Goal: Task Accomplishment & Management: Use online tool/utility

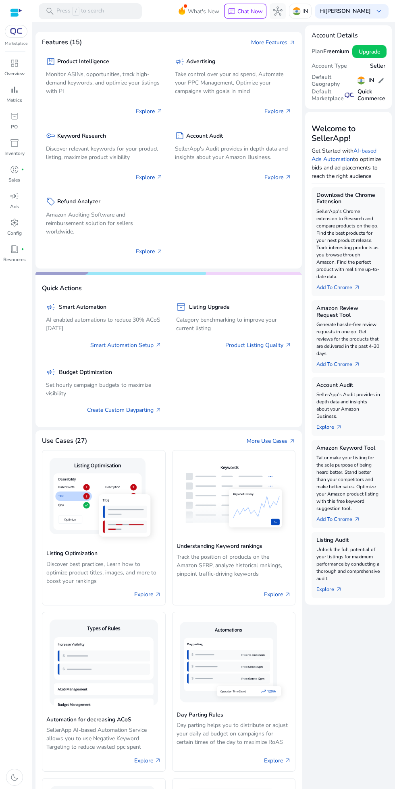
click at [13, 72] on p "Overview" at bounding box center [14, 73] width 20 height 7
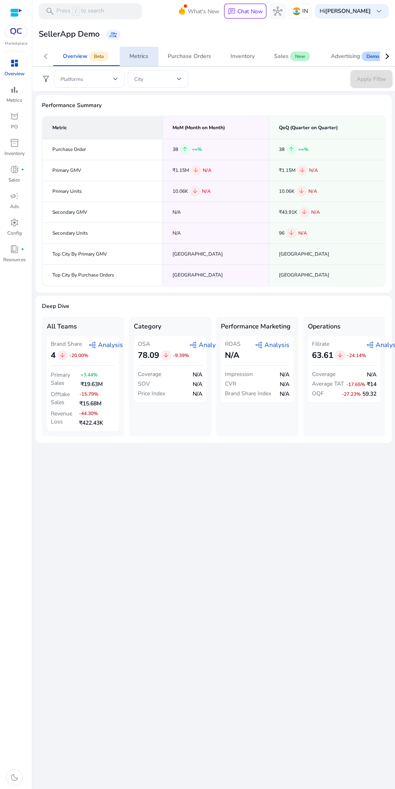
click at [144, 47] on span "Metrics" at bounding box center [138, 56] width 19 height 19
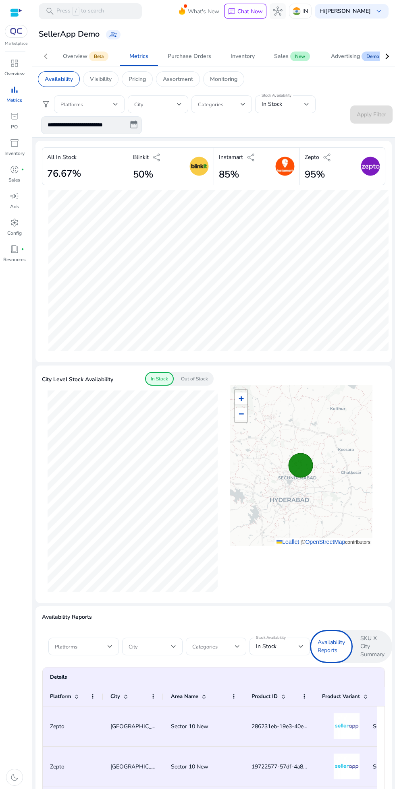
click at [204, 374] on div "Out of Stock" at bounding box center [194, 379] width 38 height 14
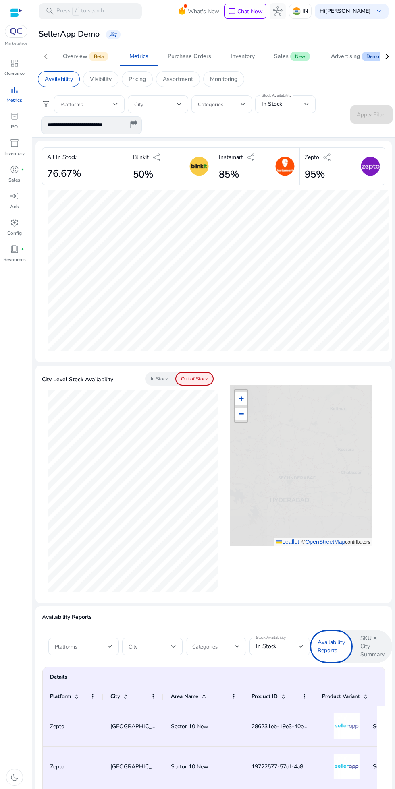
click at [158, 379] on p "In Stock" at bounding box center [159, 378] width 17 height 7
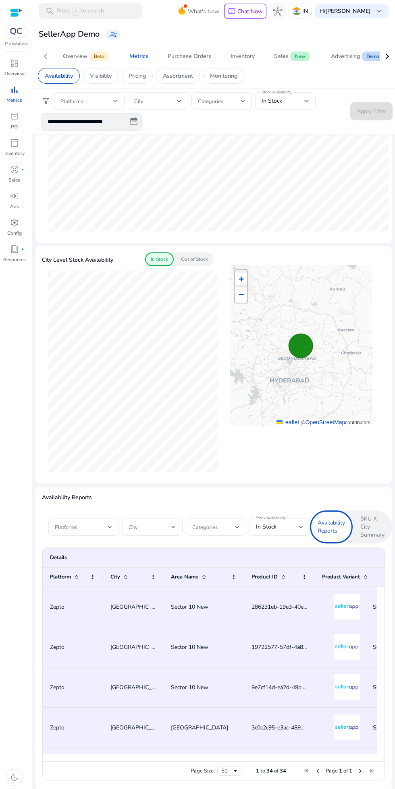
click at [97, 526] on span at bounding box center [81, 527] width 53 height 9
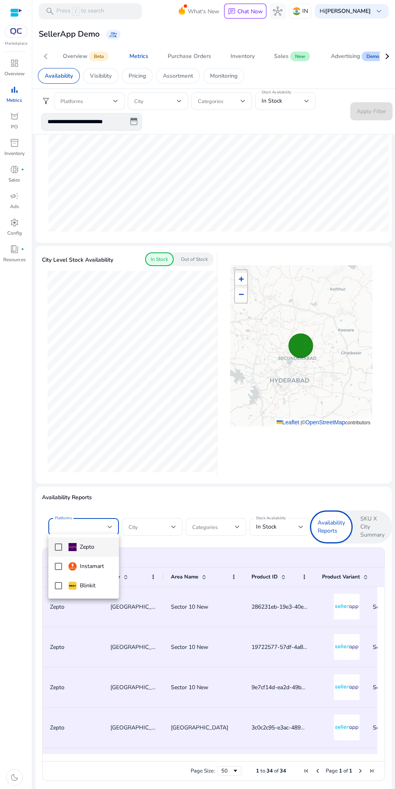
click at [99, 521] on div at bounding box center [197, 394] width 395 height 789
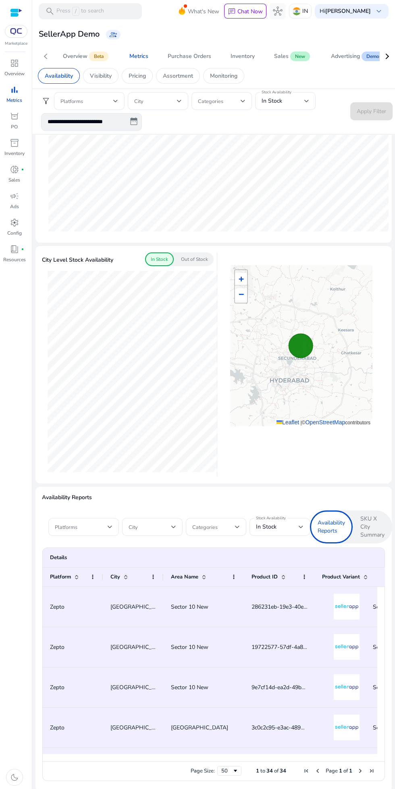
click at [84, 524] on span at bounding box center [81, 527] width 53 height 9
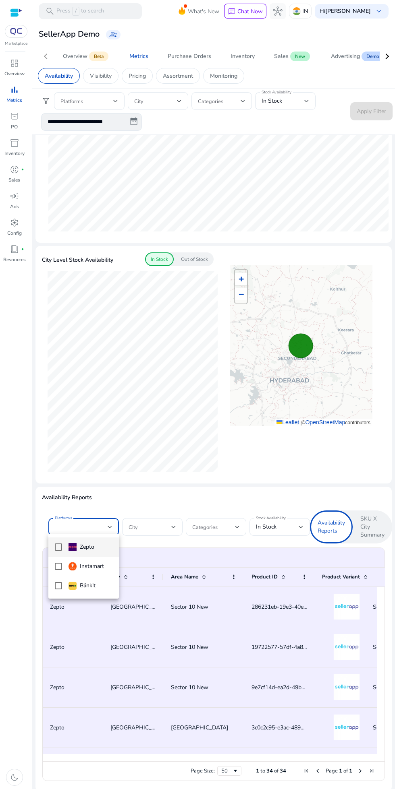
click at [213, 464] on div at bounding box center [197, 394] width 395 height 789
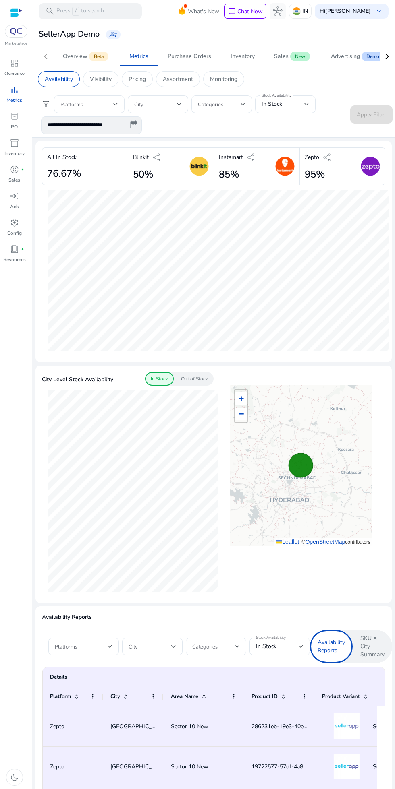
click at [97, 106] on span at bounding box center [86, 104] width 53 height 9
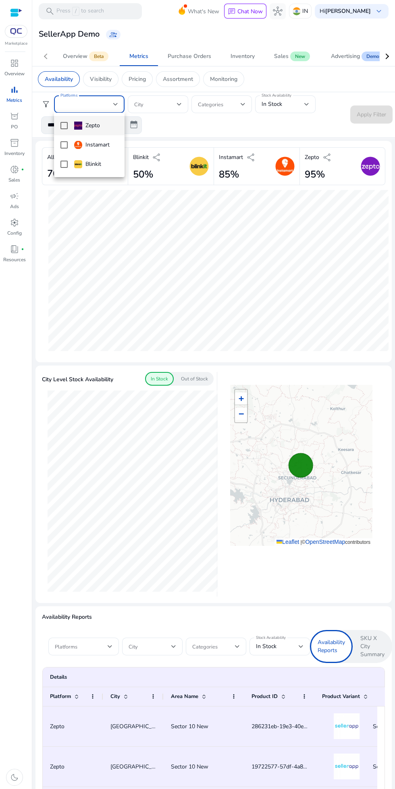
click at [164, 115] on div at bounding box center [197, 394] width 395 height 789
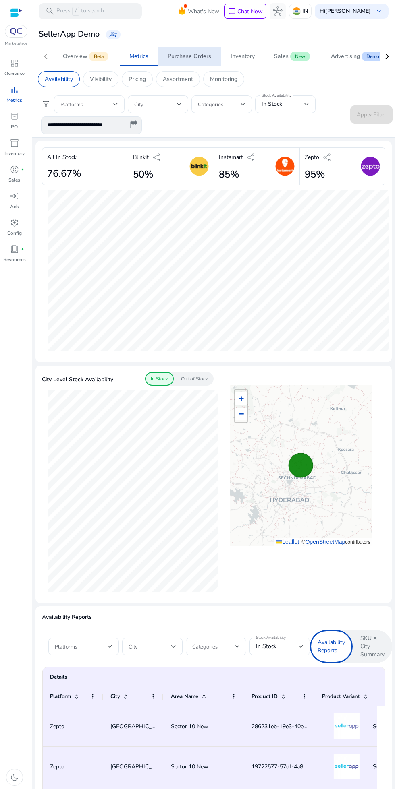
click at [194, 56] on div "Purchase Orders" at bounding box center [190, 57] width 44 height 6
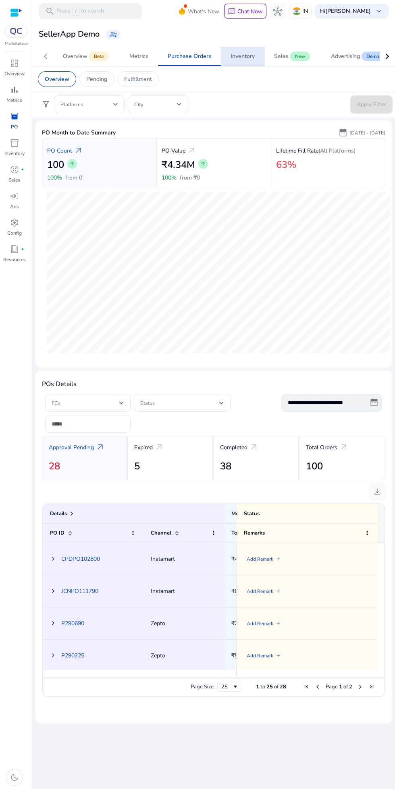
click at [245, 59] on div "Inventory" at bounding box center [242, 57] width 24 height 6
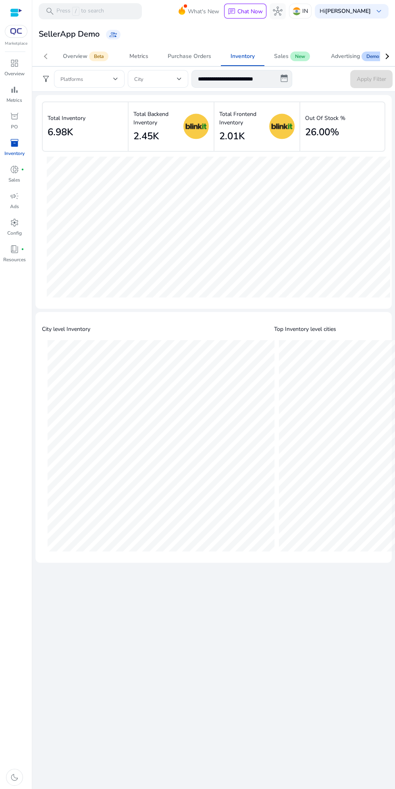
click at [149, 56] on link "Metrics" at bounding box center [139, 56] width 38 height 19
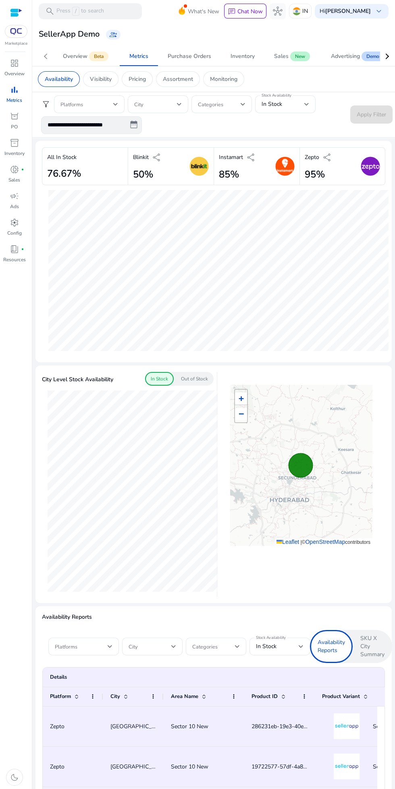
click at [198, 54] on div "Purchase Orders" at bounding box center [190, 57] width 44 height 6
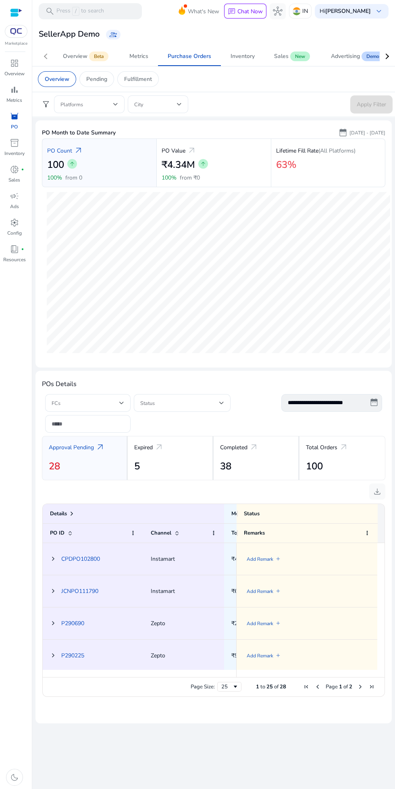
click at [23, 72] on p "Overview" at bounding box center [14, 73] width 20 height 7
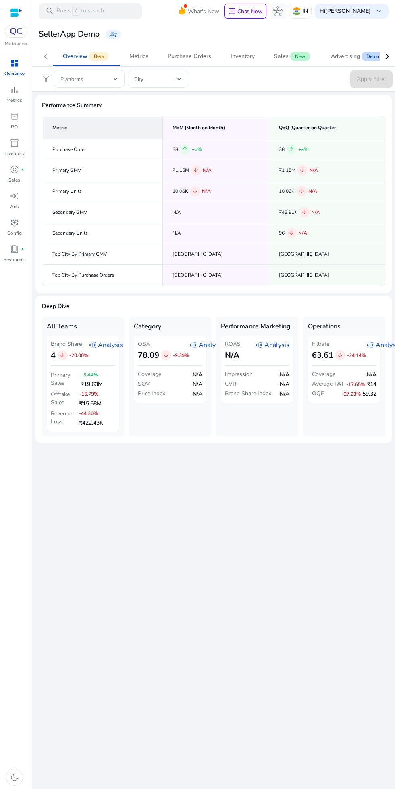
click at [104, 81] on span at bounding box center [86, 79] width 53 height 9
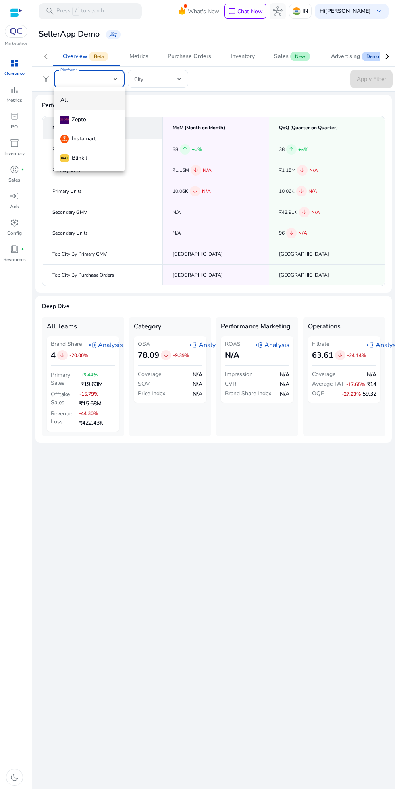
click at [92, 83] on div at bounding box center [197, 394] width 395 height 789
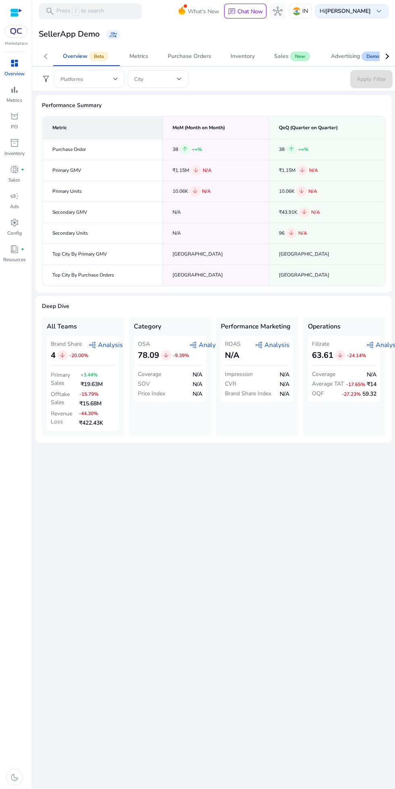
click at [55, 78] on div "Platforms" at bounding box center [89, 79] width 70 height 18
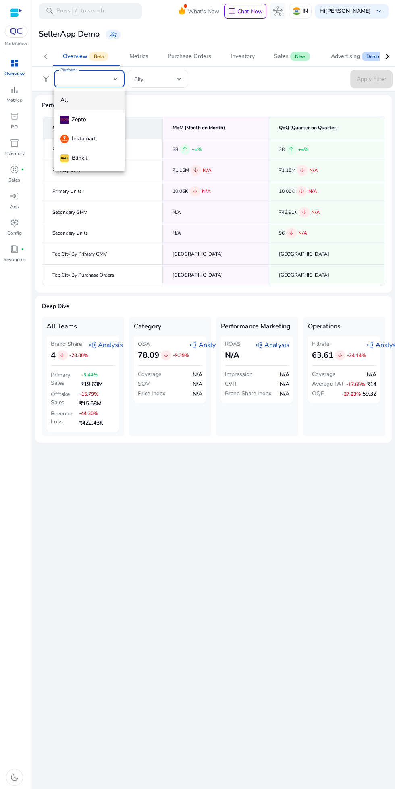
click at [34, 79] on div at bounding box center [197, 394] width 395 height 789
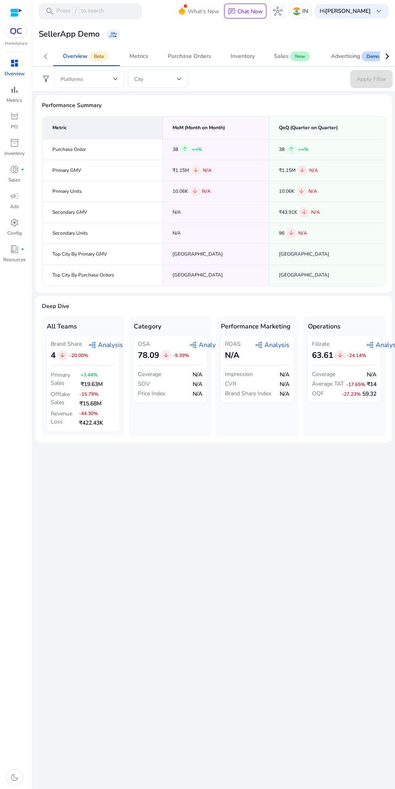
click at [348, 54] on div "Advertising" at bounding box center [345, 57] width 29 height 6
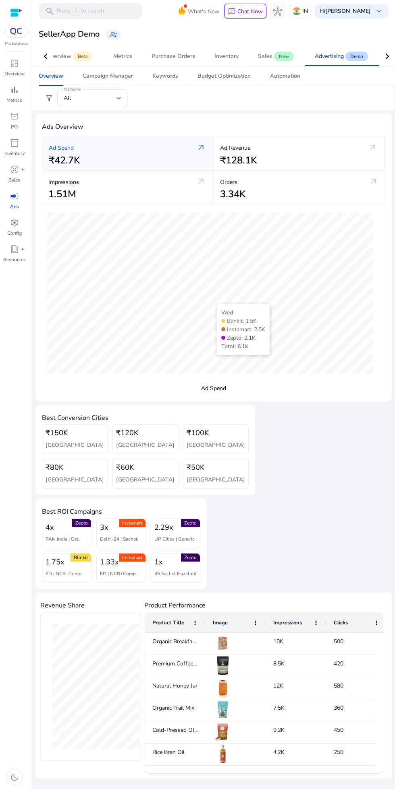
click at [96, 101] on div "All" at bounding box center [90, 98] width 53 height 9
click at [197, 112] on div at bounding box center [197, 394] width 395 height 789
click at [83, 57] on span "Beta" at bounding box center [82, 57] width 19 height 10
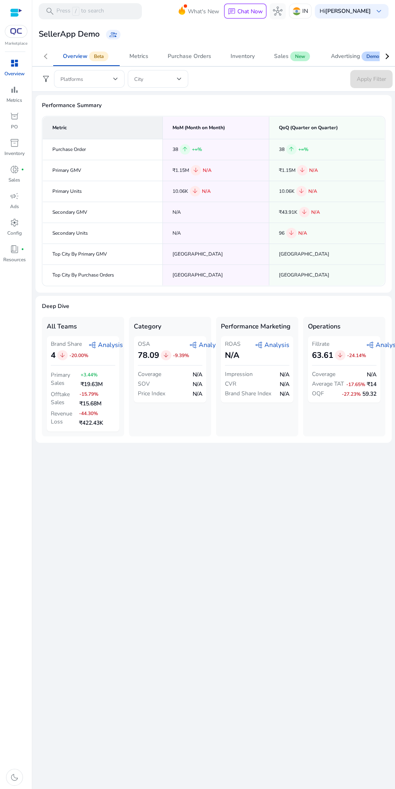
click at [116, 144] on td "Purchase Order" at bounding box center [103, 149] width 120 height 21
click at [97, 80] on span at bounding box center [86, 79] width 53 height 9
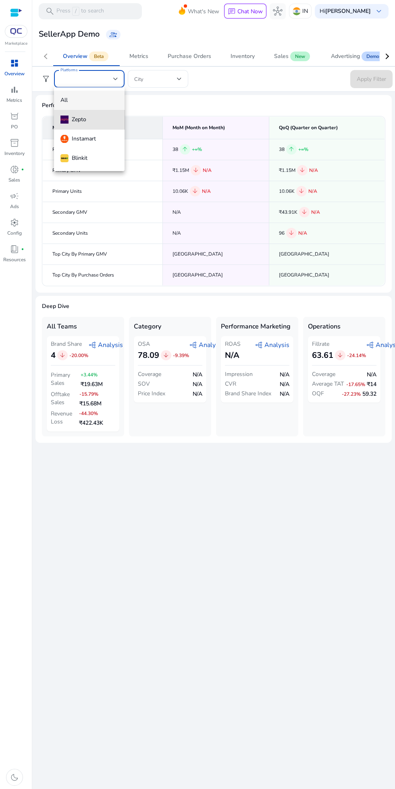
click at [90, 117] on span "Zepto" at bounding box center [89, 119] width 58 height 9
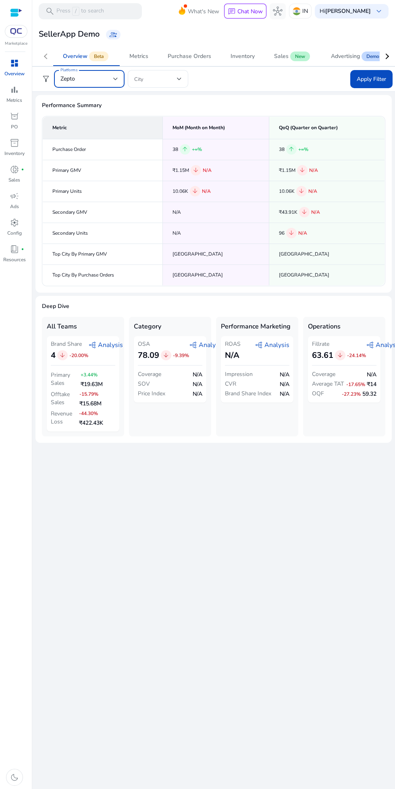
click at [167, 79] on span at bounding box center [155, 79] width 43 height 9
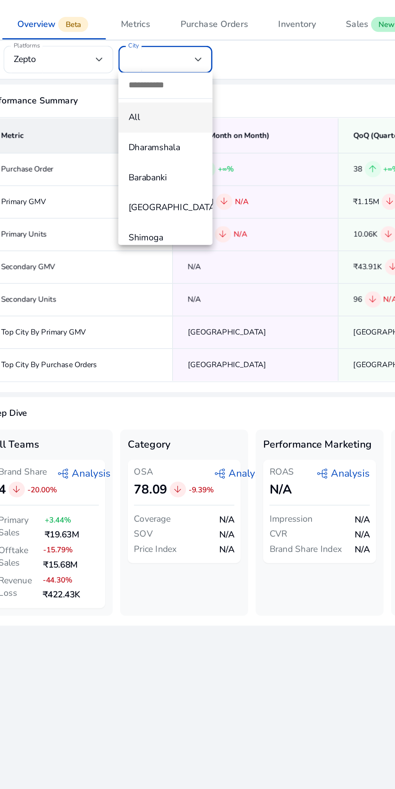
click at [160, 81] on div at bounding box center [197, 394] width 395 height 789
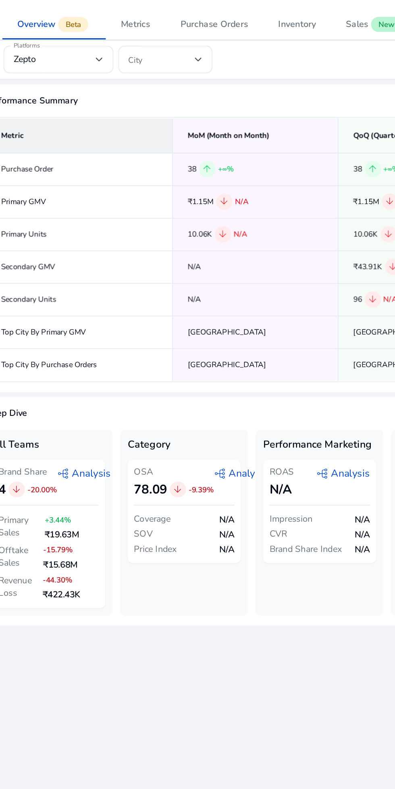
click at [144, 76] on span at bounding box center [155, 79] width 43 height 9
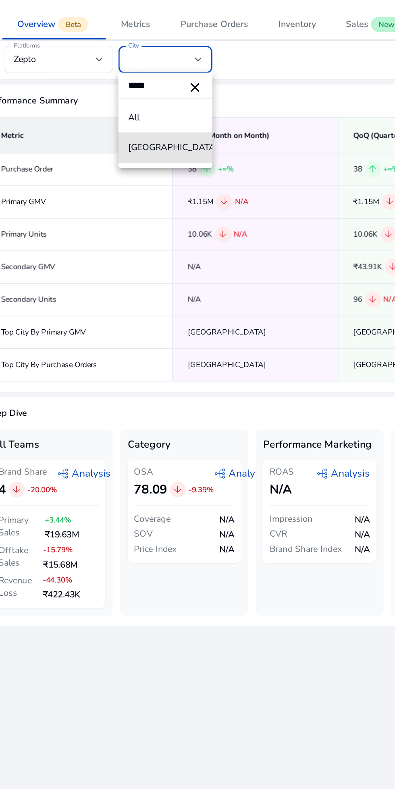
type input "*****"
click at [141, 133] on span "[GEOGRAPHIC_DATA]" at bounding box center [158, 135] width 48 height 9
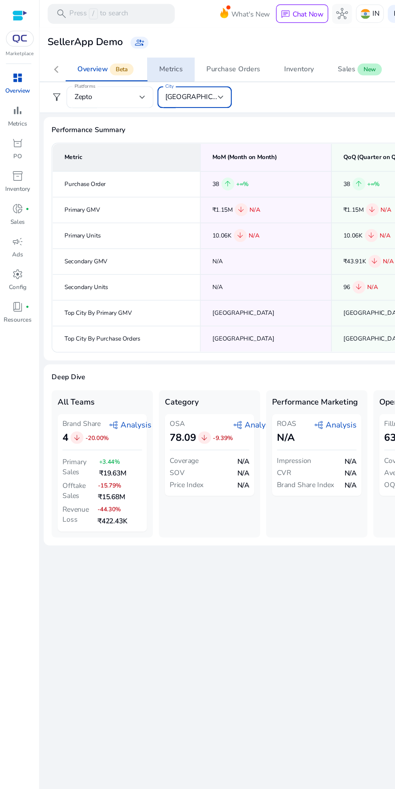
click at [133, 49] on span "Metrics" at bounding box center [138, 56] width 19 height 19
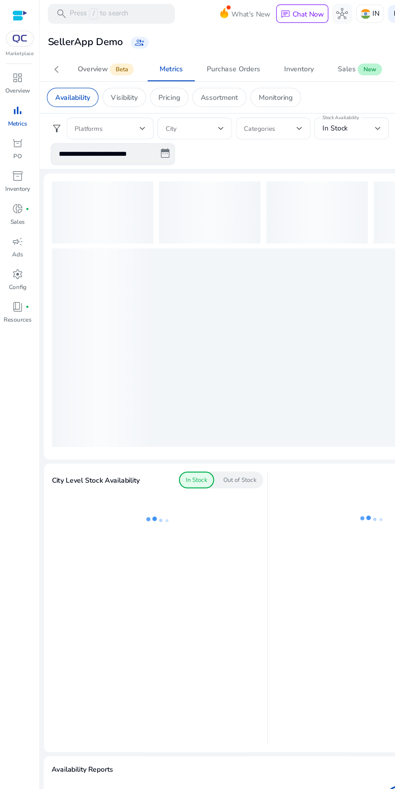
click at [81, 58] on div "Overview" at bounding box center [75, 57] width 25 height 6
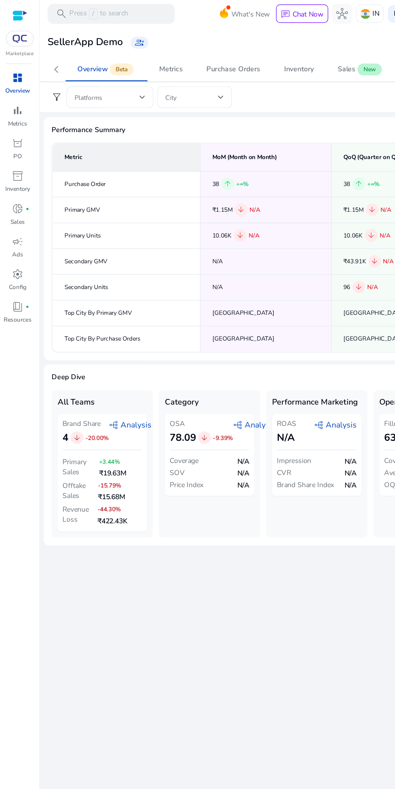
click at [15, 98] on p "Metrics" at bounding box center [14, 100] width 16 height 7
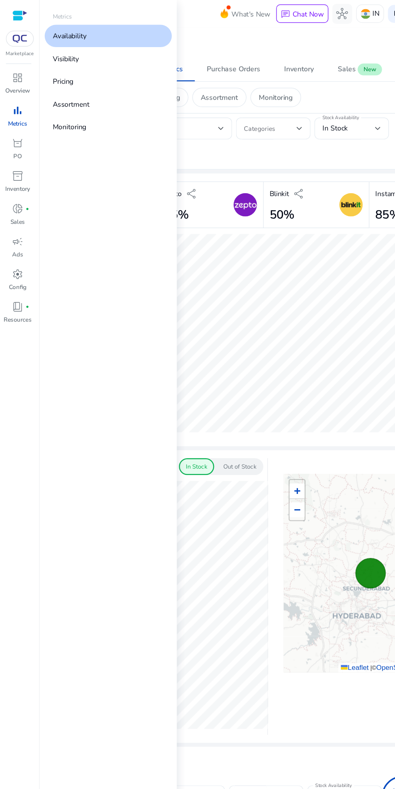
click at [7, 76] on p "Overview" at bounding box center [14, 73] width 20 height 7
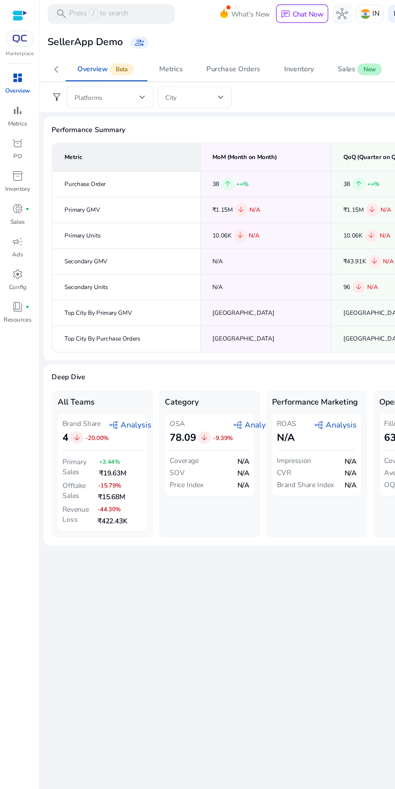
click at [90, 79] on span at bounding box center [86, 79] width 53 height 9
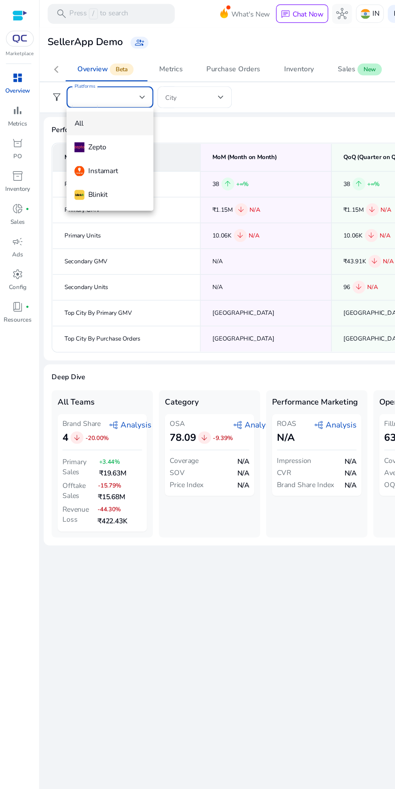
click at [24, 16] on div at bounding box center [197, 394] width 395 height 789
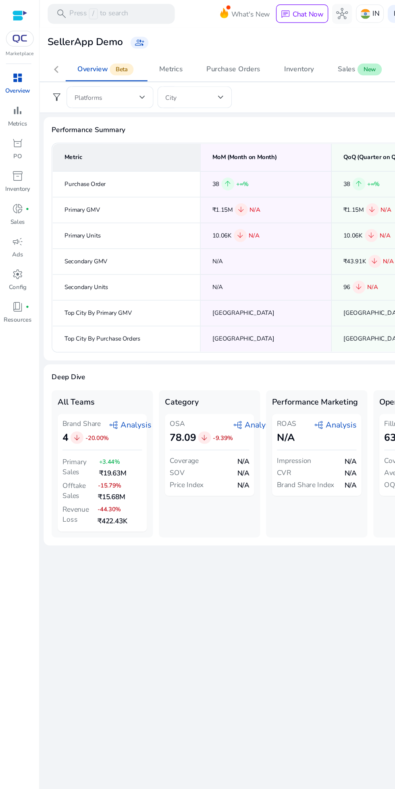
click at [23, 33] on img at bounding box center [16, 31] width 15 height 6
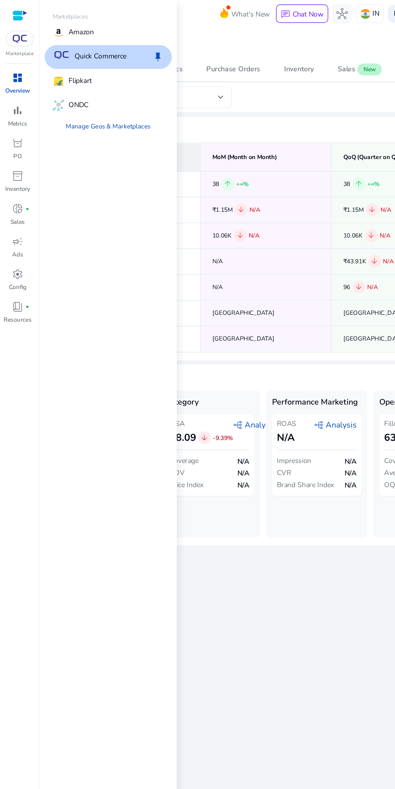
click at [84, 32] on div "Amazon" at bounding box center [87, 26] width 103 height 19
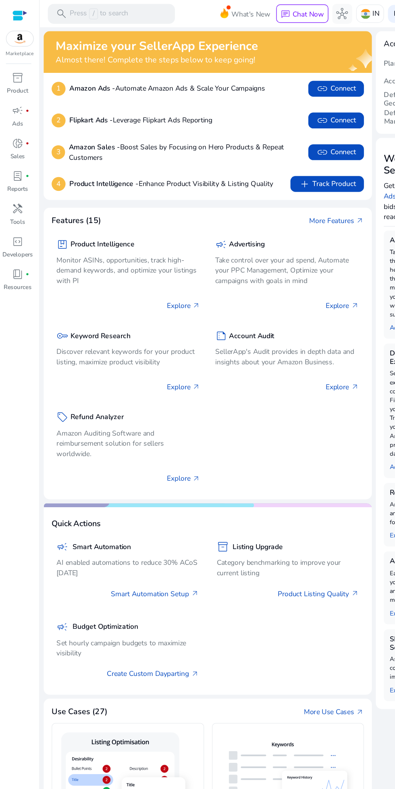
click at [13, 63] on span "inventory_2" at bounding box center [15, 63] width 10 height 10
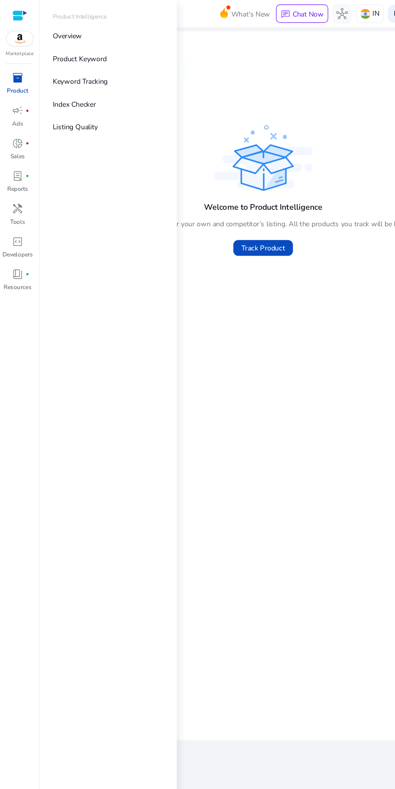
click at [214, 93] on div "Current Limit (2 Products ) Welcome to Product Intelligence You can track and m…" at bounding box center [213, 321] width 343 height 550
click at [44, 48] on p "Product Keyword" at bounding box center [65, 48] width 44 height 8
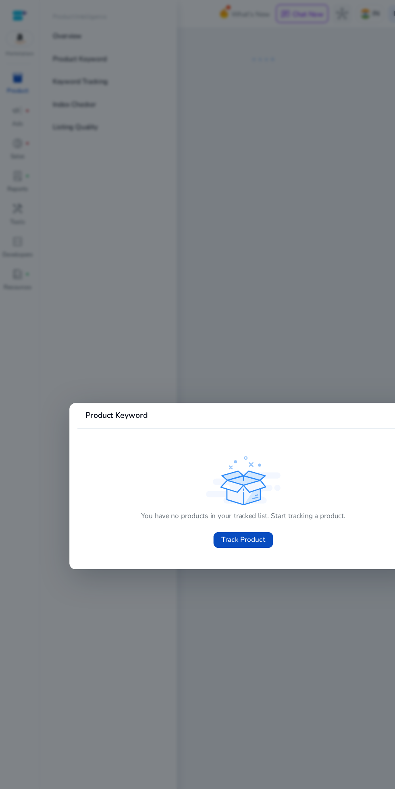
click at [251, 270] on div at bounding box center [197, 394] width 395 height 789
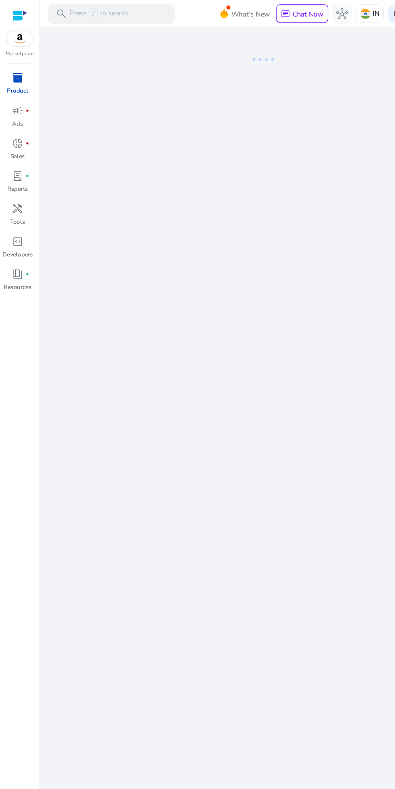
click at [14, 70] on link "inventory_2 Product" at bounding box center [14, 70] width 29 height 27
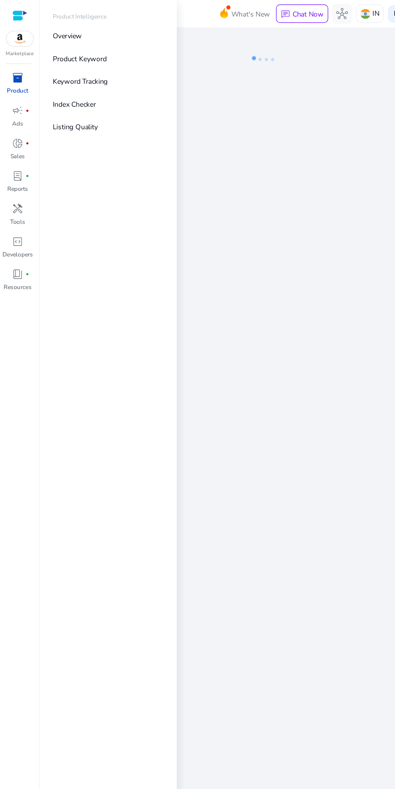
click at [48, 25] on p "Overview" at bounding box center [55, 29] width 24 height 8
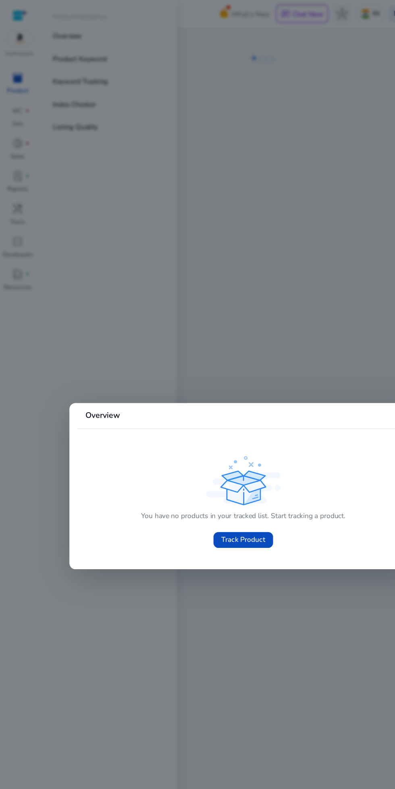
click at [203, 441] on span "Track Product" at bounding box center [197, 438] width 35 height 8
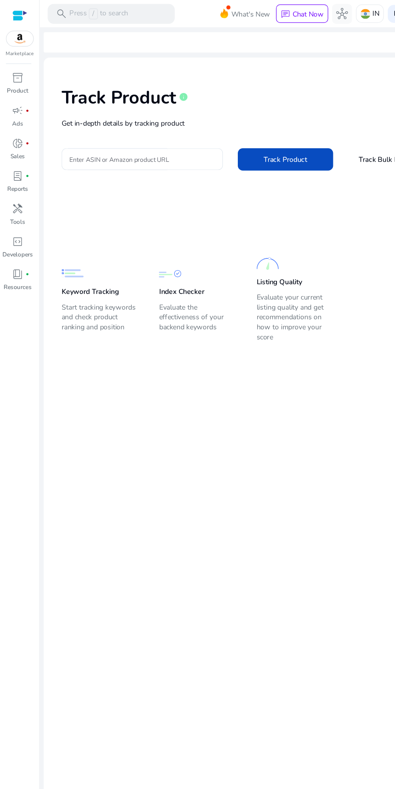
click at [11, 64] on span "inventory_2" at bounding box center [15, 63] width 10 height 10
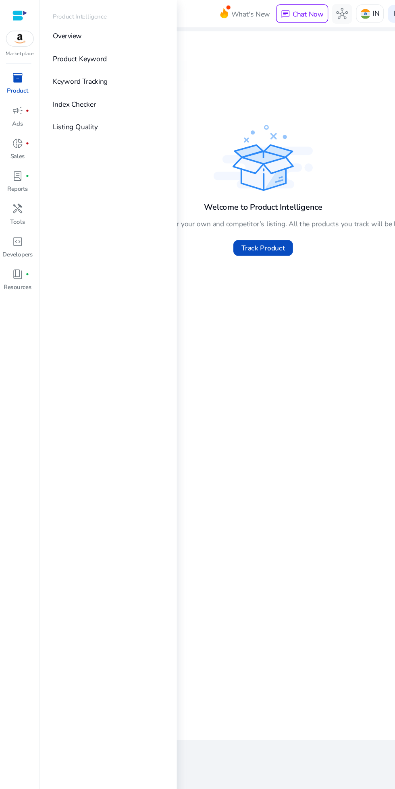
click at [16, 10] on div at bounding box center [16, 12] width 12 height 9
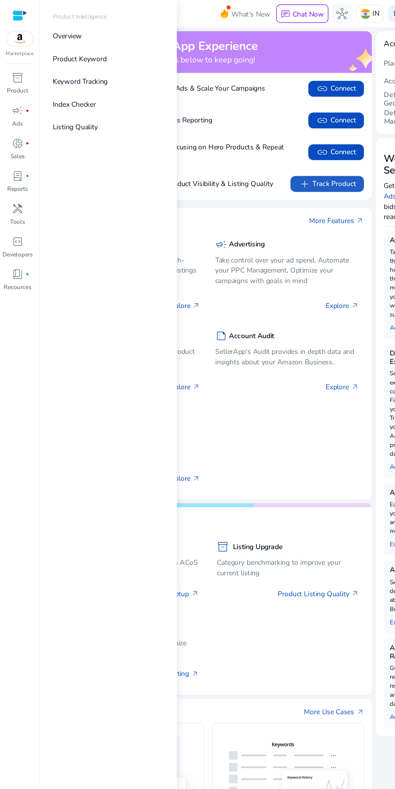
click at [237, 154] on span at bounding box center [266, 149] width 60 height 19
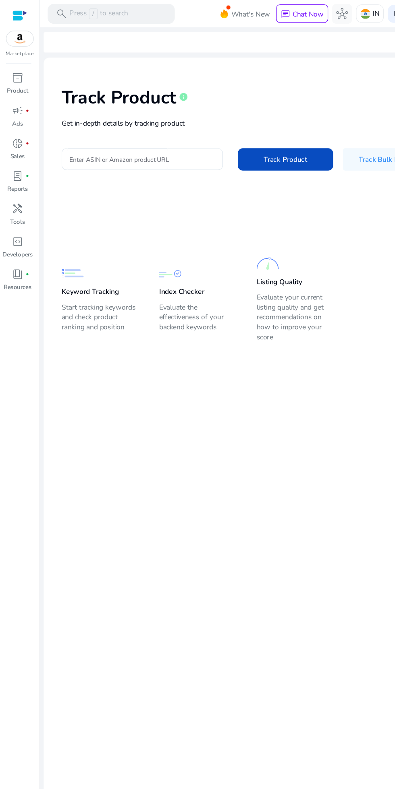
click at [15, 63] on span "inventory_2" at bounding box center [15, 63] width 10 height 10
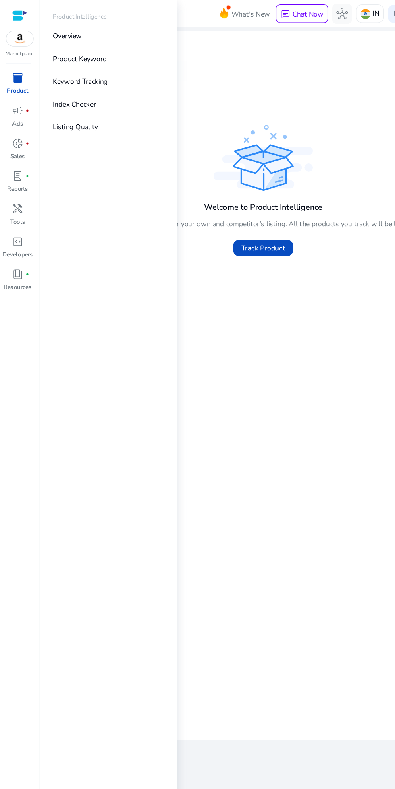
click at [7, 70] on link "inventory_2 Product" at bounding box center [14, 70] width 29 height 27
